Goal: Task Accomplishment & Management: Use online tool/utility

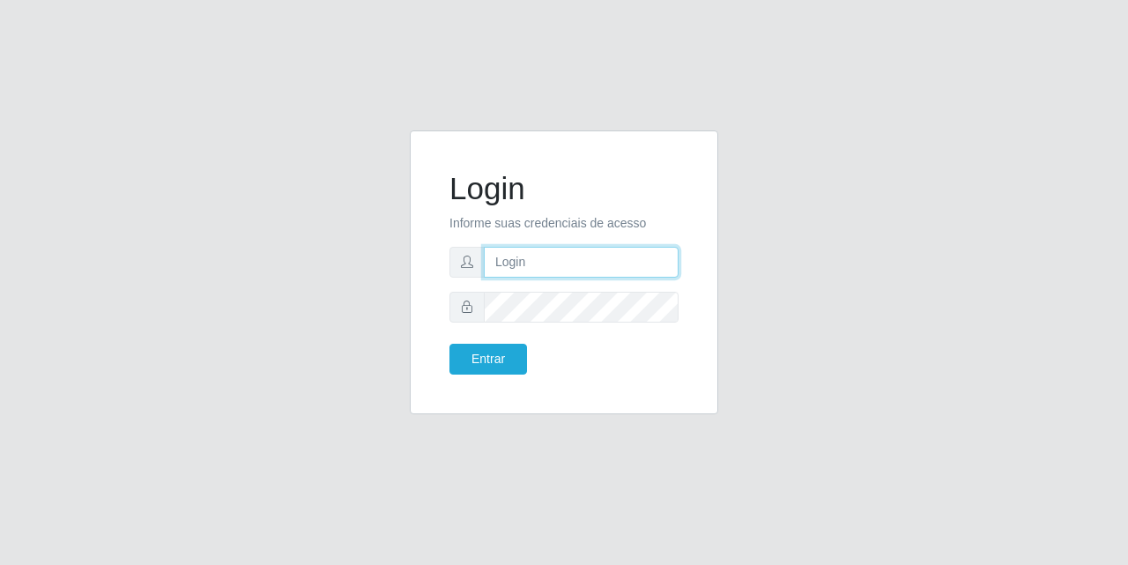
click at [530, 256] on input "text" at bounding box center [581, 262] width 195 height 31
type input "[EMAIL_ADDRESS][DOMAIN_NAME]"
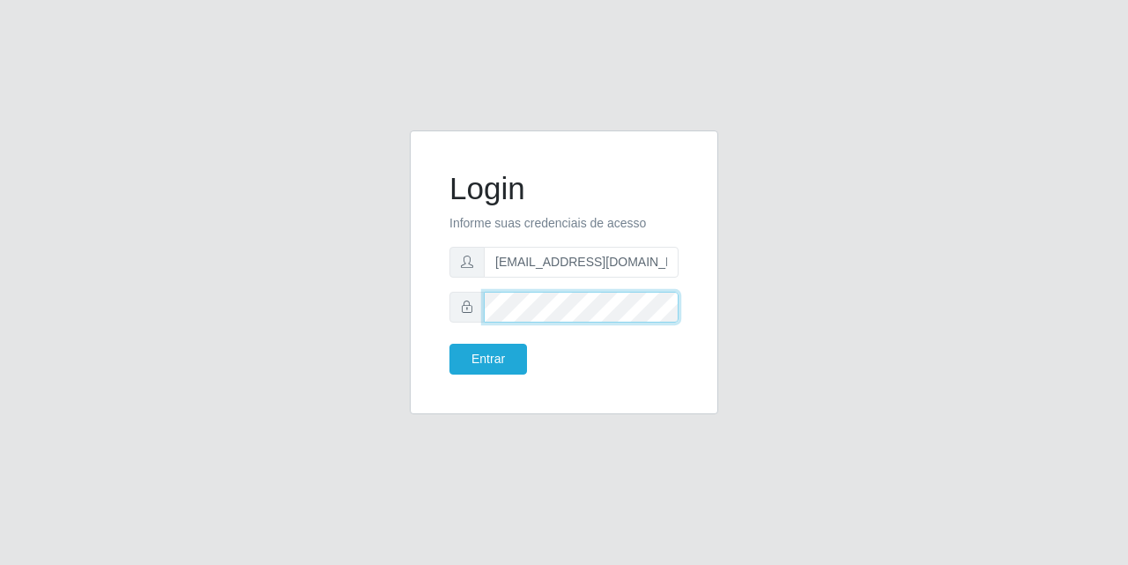
click at [449, 344] on button "Entrar" at bounding box center [488, 359] width 78 height 31
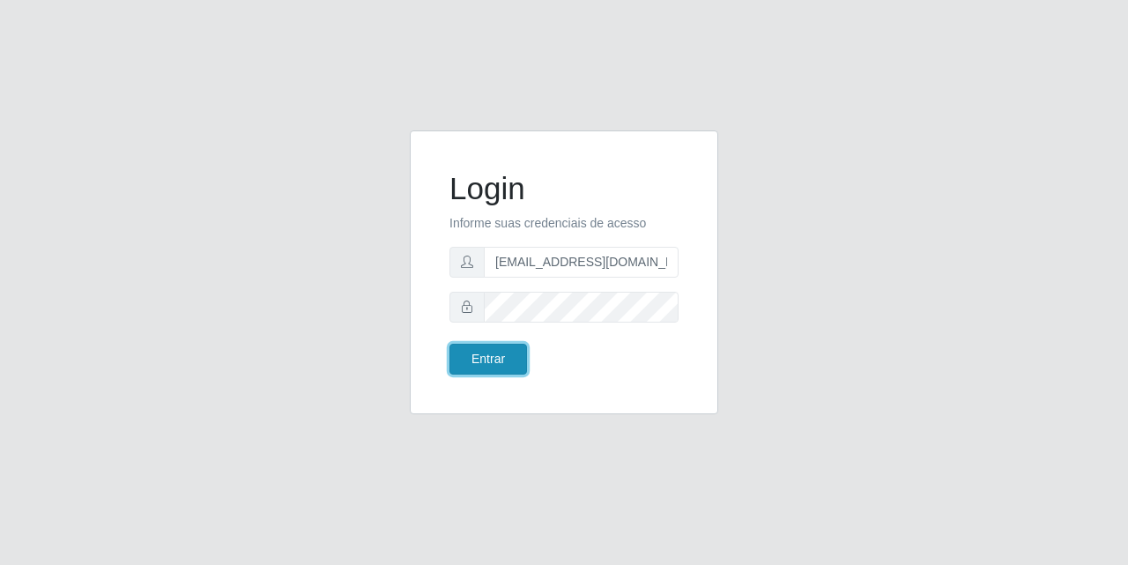
click at [512, 348] on button "Entrar" at bounding box center [488, 359] width 78 height 31
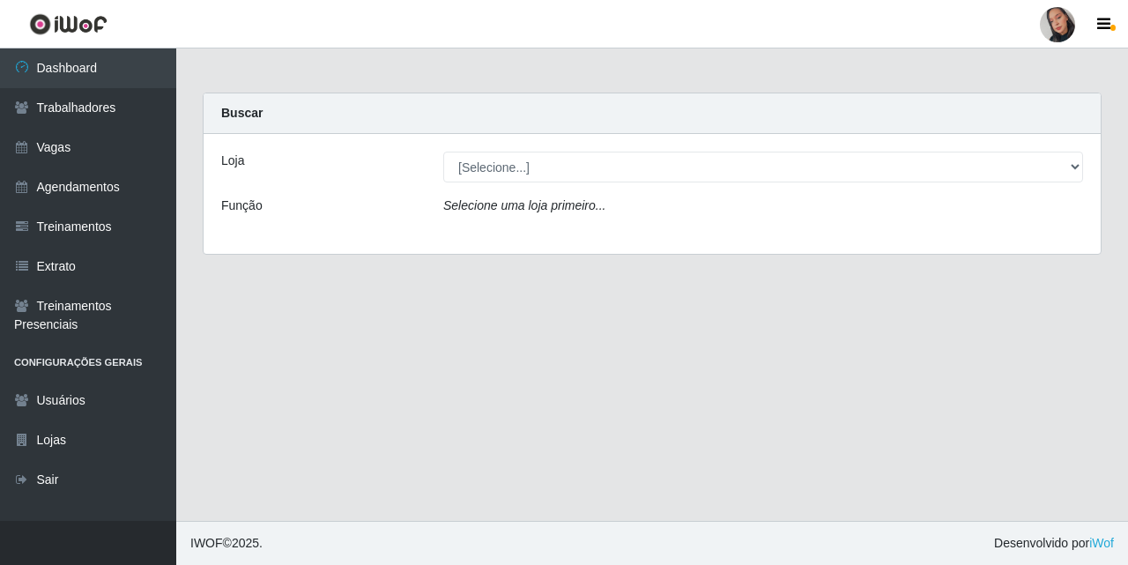
click at [484, 192] on div "Loja [Selecione...] Supermercado São Sebastião - Unidade Camalaú Função Selecio…" at bounding box center [652, 194] width 897 height 120
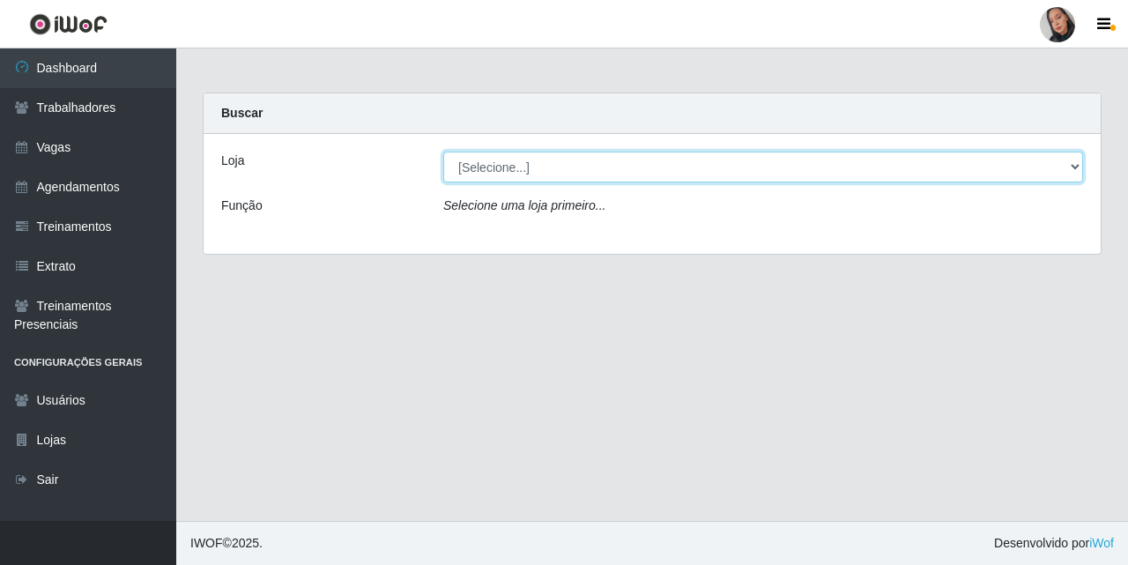
click at [478, 163] on select "[Selecione...] Supermercado [GEOGRAPHIC_DATA]" at bounding box center [763, 167] width 640 height 31
select select "165"
click at [443, 152] on select "[Selecione...] Supermercado [GEOGRAPHIC_DATA]" at bounding box center [763, 167] width 640 height 31
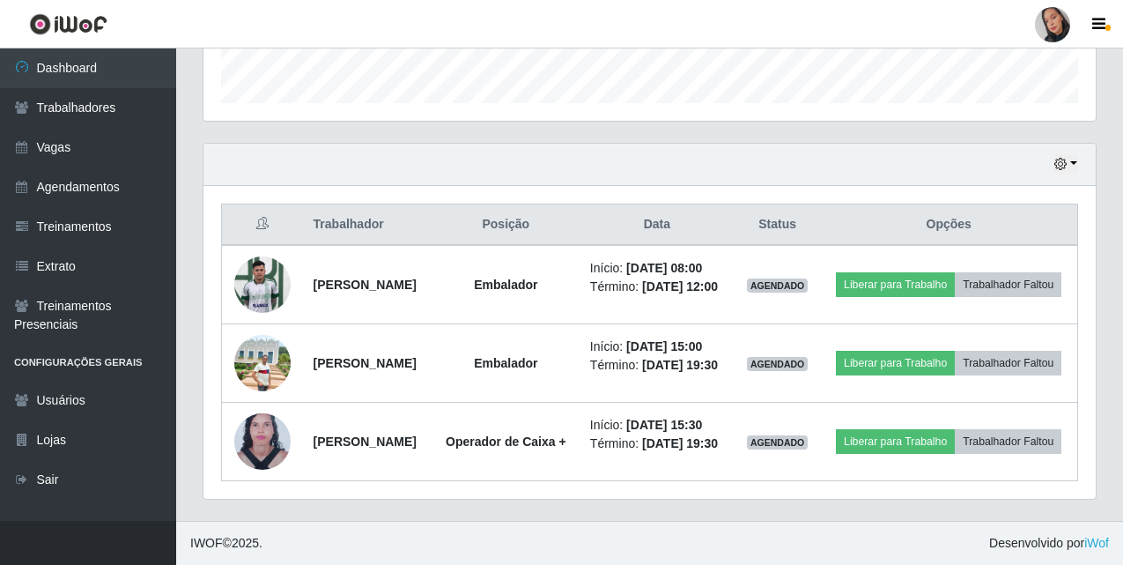
scroll to position [567, 0]
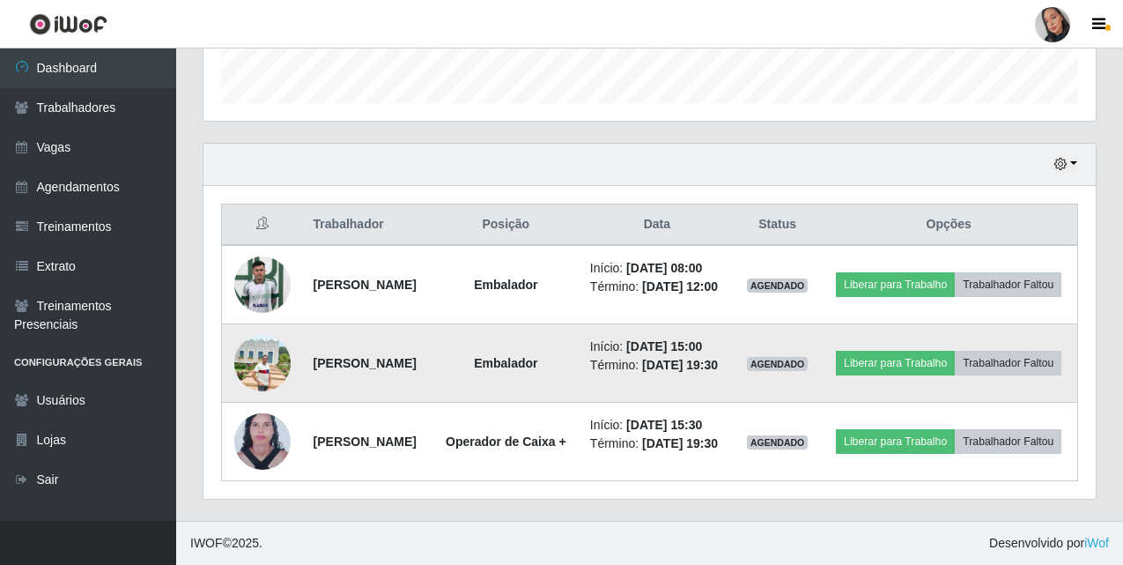
click at [259, 335] on img at bounding box center [262, 363] width 56 height 56
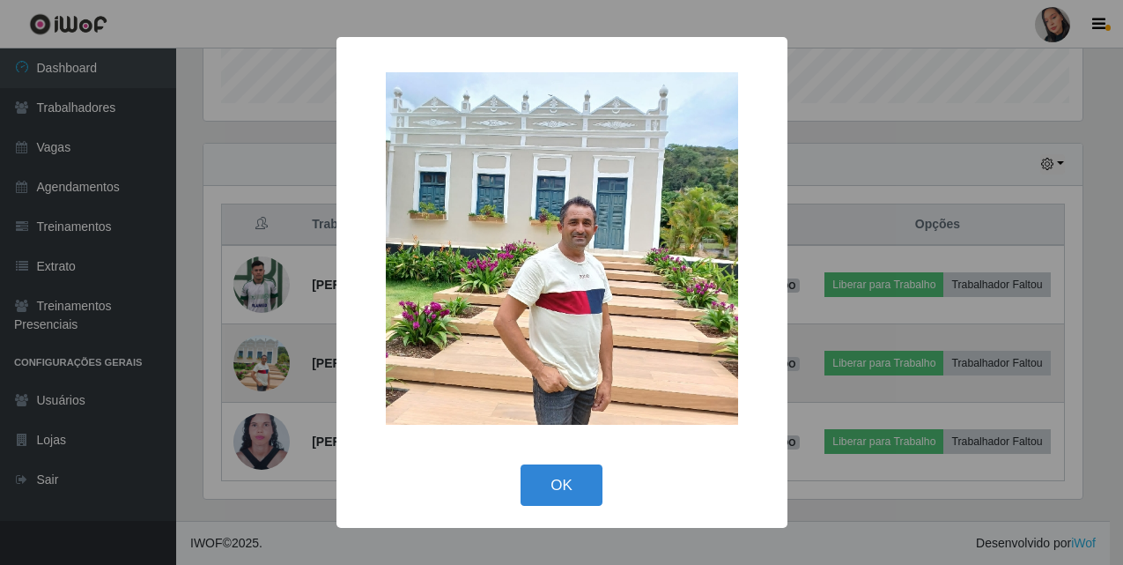
scroll to position [366, 884]
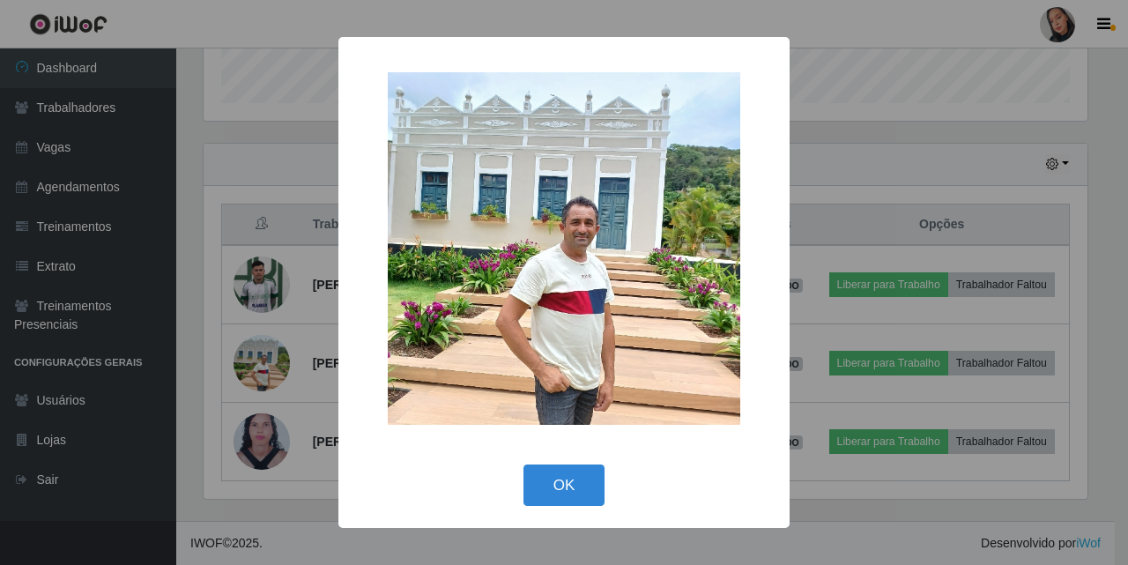
click at [291, 211] on div "× OK Cancel" at bounding box center [564, 282] width 1128 height 565
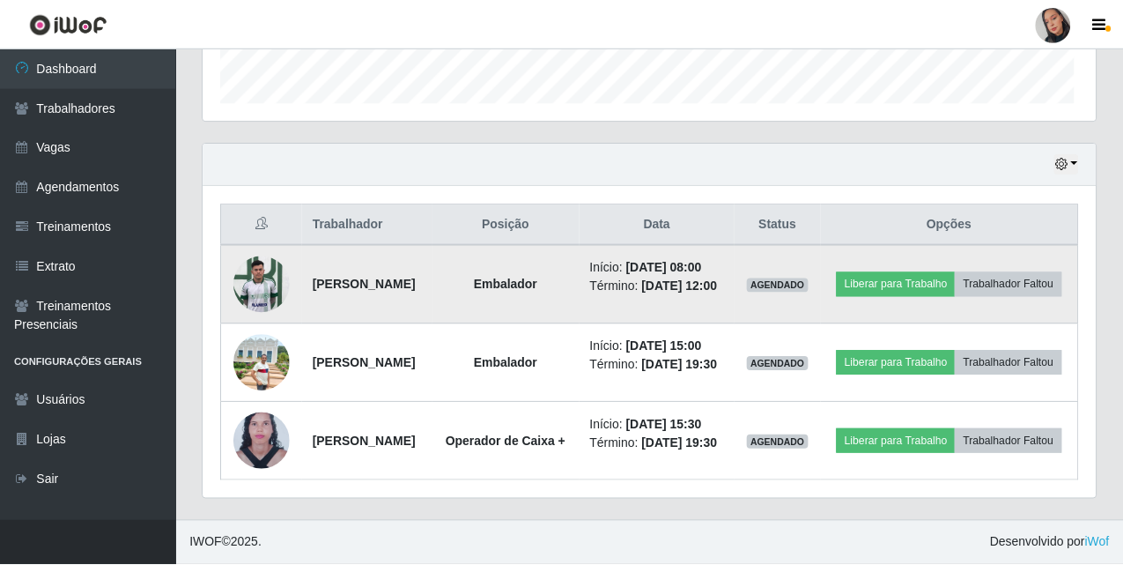
scroll to position [366, 893]
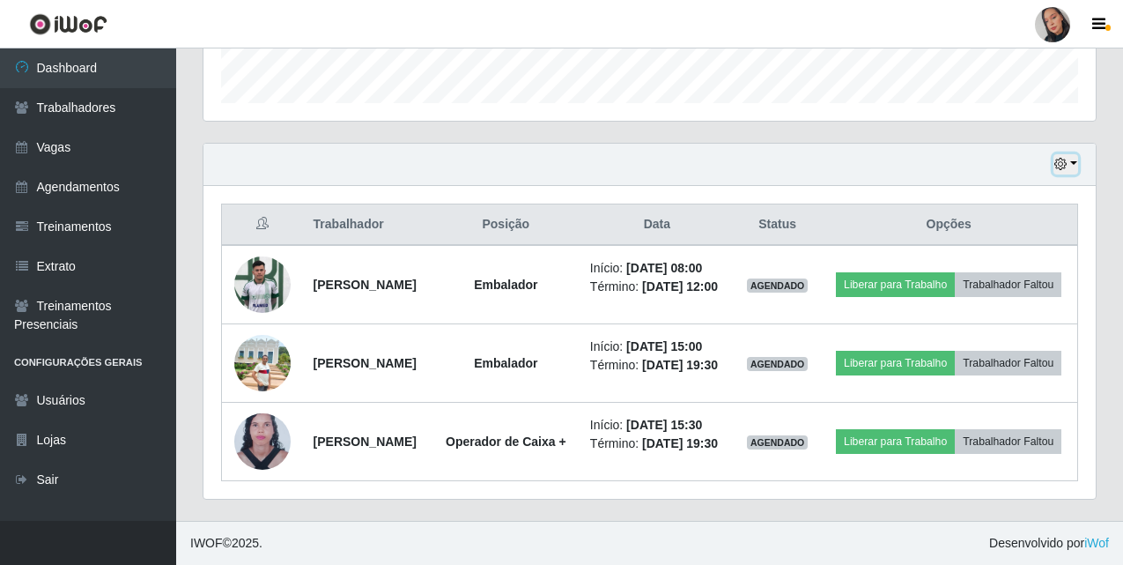
click at [704, 154] on button "button" at bounding box center [1066, 164] width 25 height 20
click at [704, 144] on div "Hoje 1 dia 3 dias 1 Semana Não encerrados" at bounding box center [650, 165] width 893 height 42
click at [704, 154] on button "button" at bounding box center [1066, 164] width 25 height 20
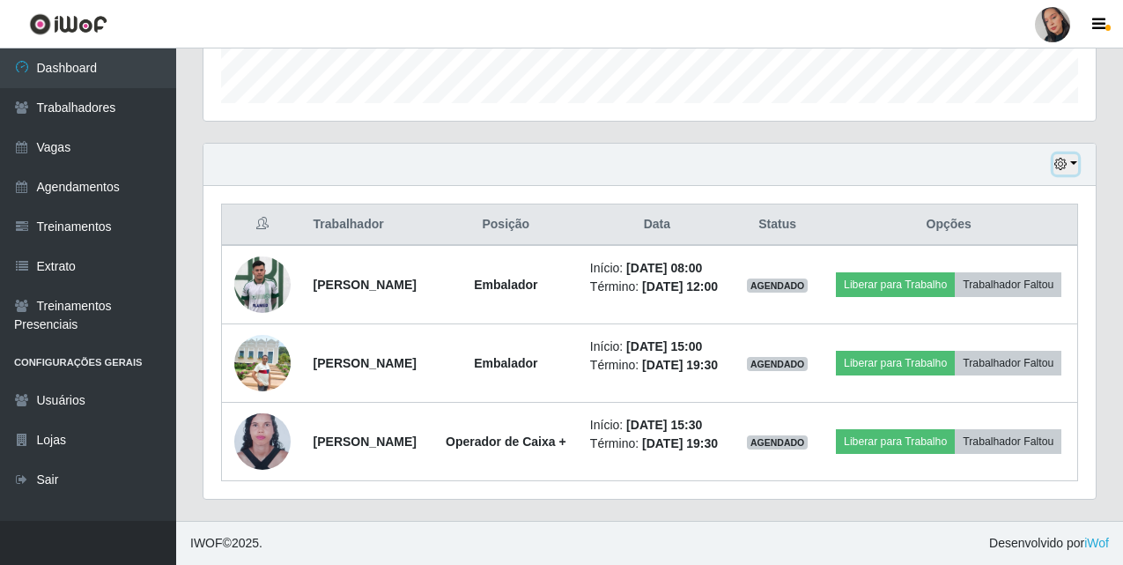
click at [704, 154] on button "button" at bounding box center [1066, 164] width 25 height 20
click at [704, 158] on icon "button" at bounding box center [1061, 164] width 12 height 12
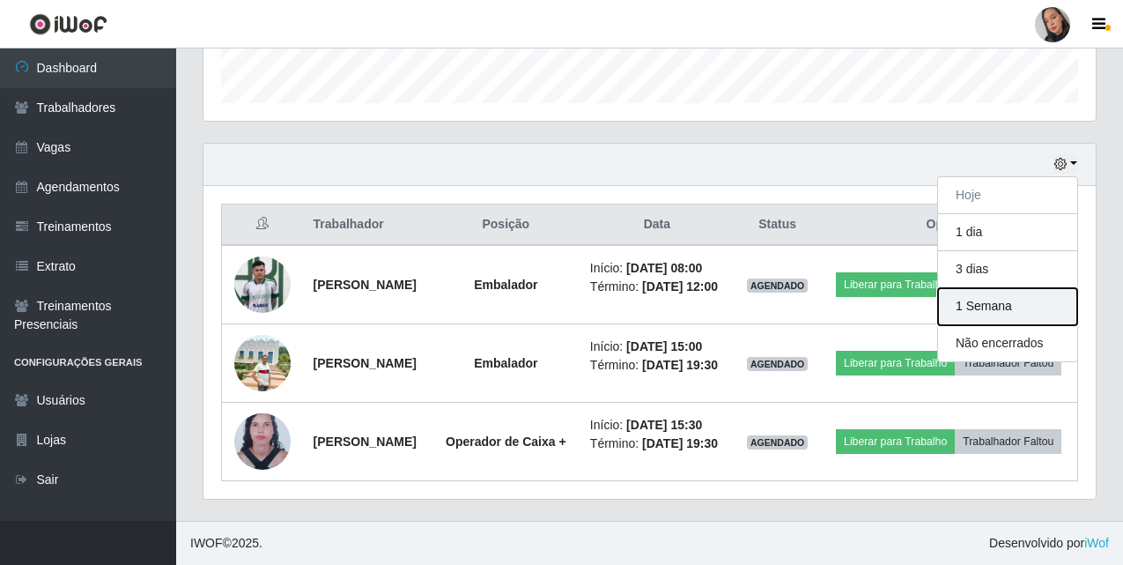
click at [704, 288] on button "1 Semana" at bounding box center [1007, 306] width 139 height 37
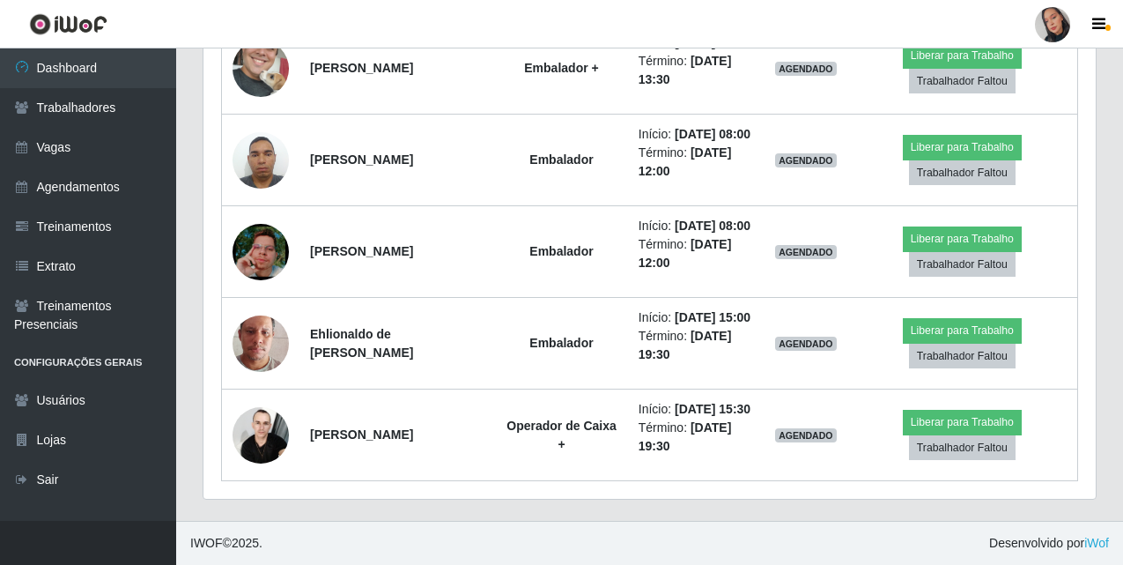
scroll to position [2384, 0]
drag, startPoint x: 1047, startPoint y: 15, endPoint x: 1053, endPoint y: 26, distance: 12.2
click at [704, 15] on div at bounding box center [1052, 24] width 35 height 35
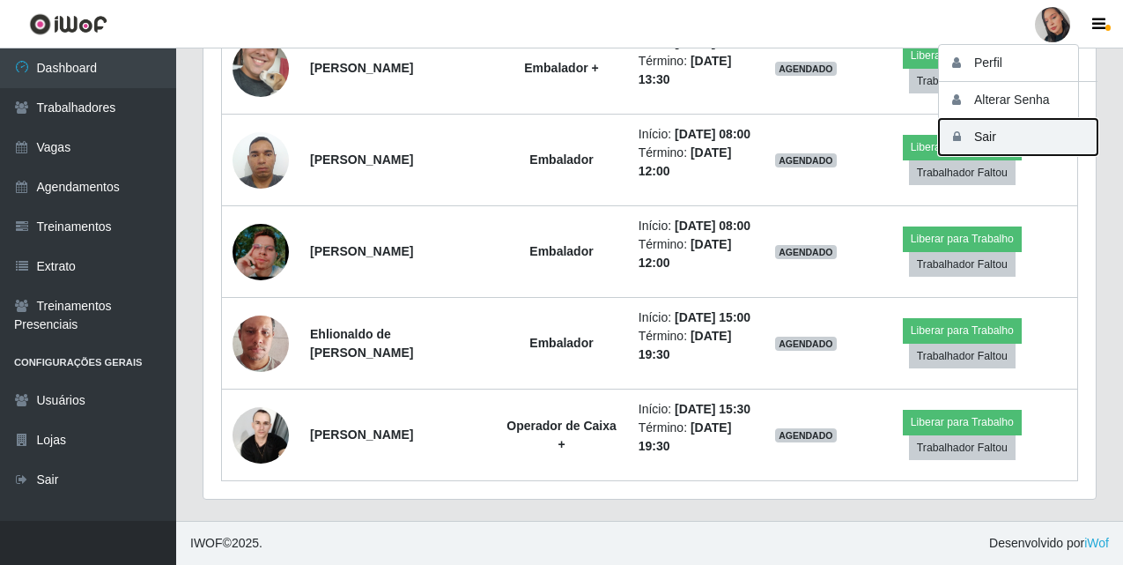
click at [704, 131] on button "Sair" at bounding box center [1018, 137] width 159 height 36
